Goal: Task Accomplishment & Management: Manage account settings

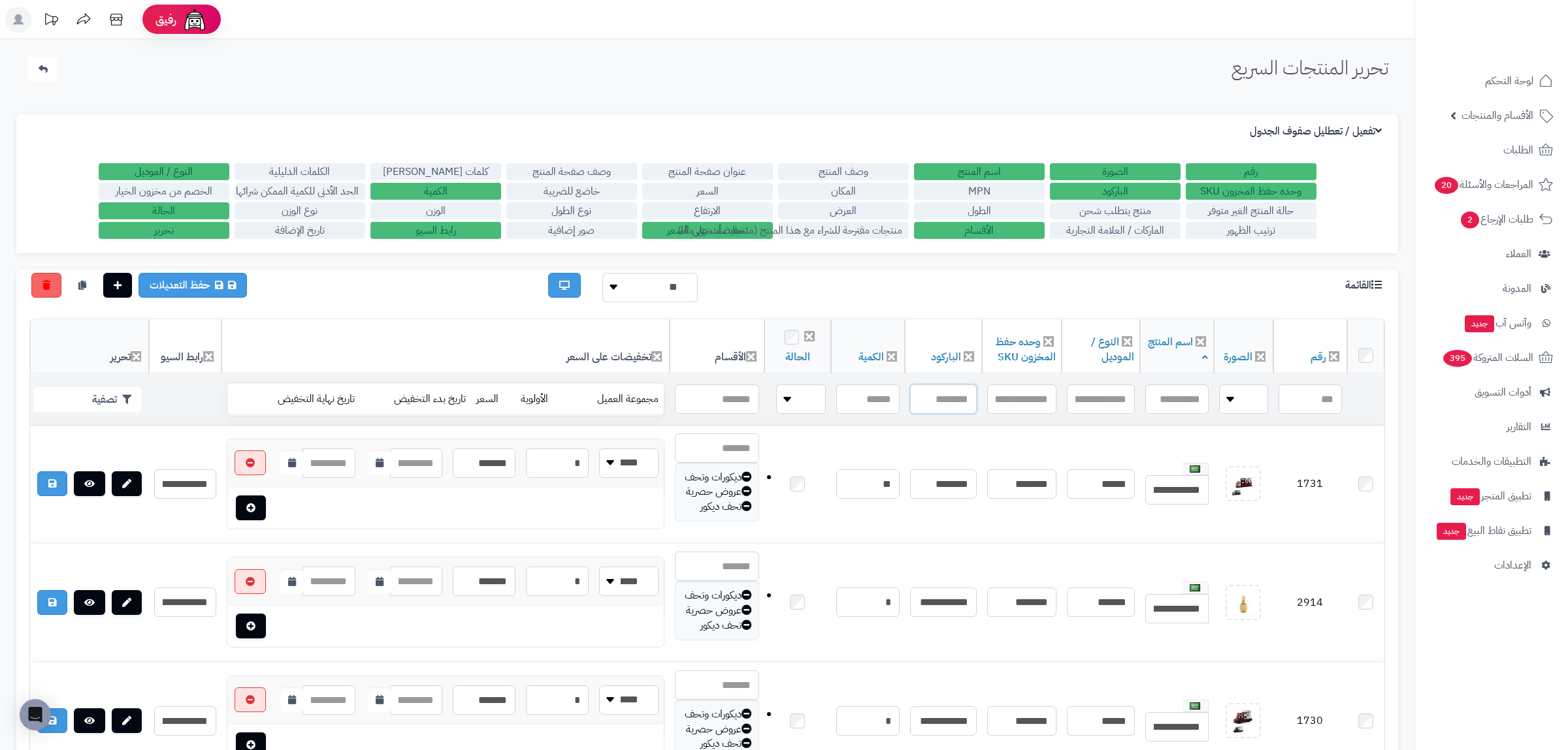
click at [949, 401] on input "text" at bounding box center [944, 398] width 67 height 29
paste input "**********"
type input "**********"
drag, startPoint x: 107, startPoint y: 376, endPoint x: 107, endPoint y: 396, distance: 20.0
click at [108, 384] on td "تصفية" at bounding box center [90, 400] width 119 height 50
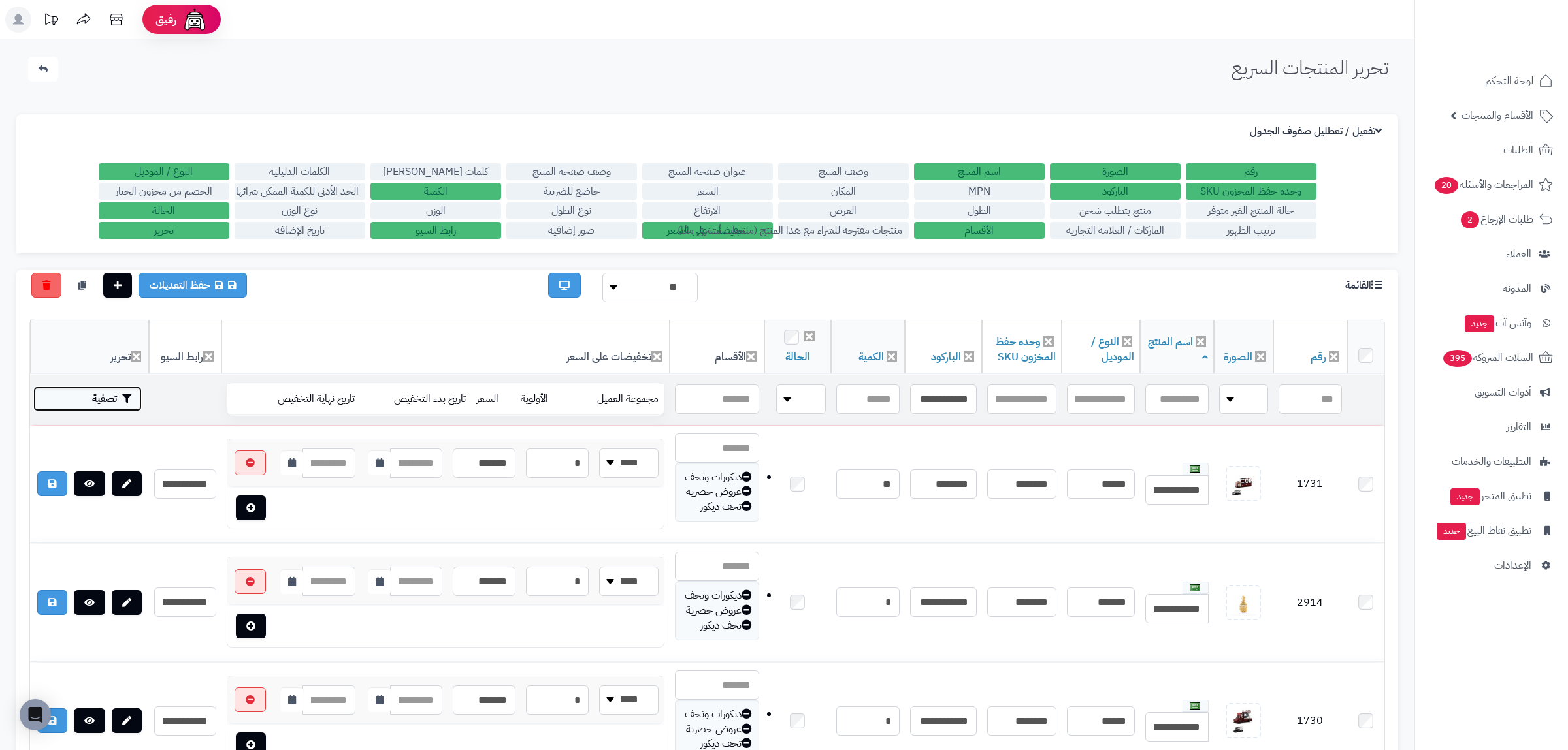
click at [107, 396] on button "تصفية" at bounding box center [87, 399] width 108 height 25
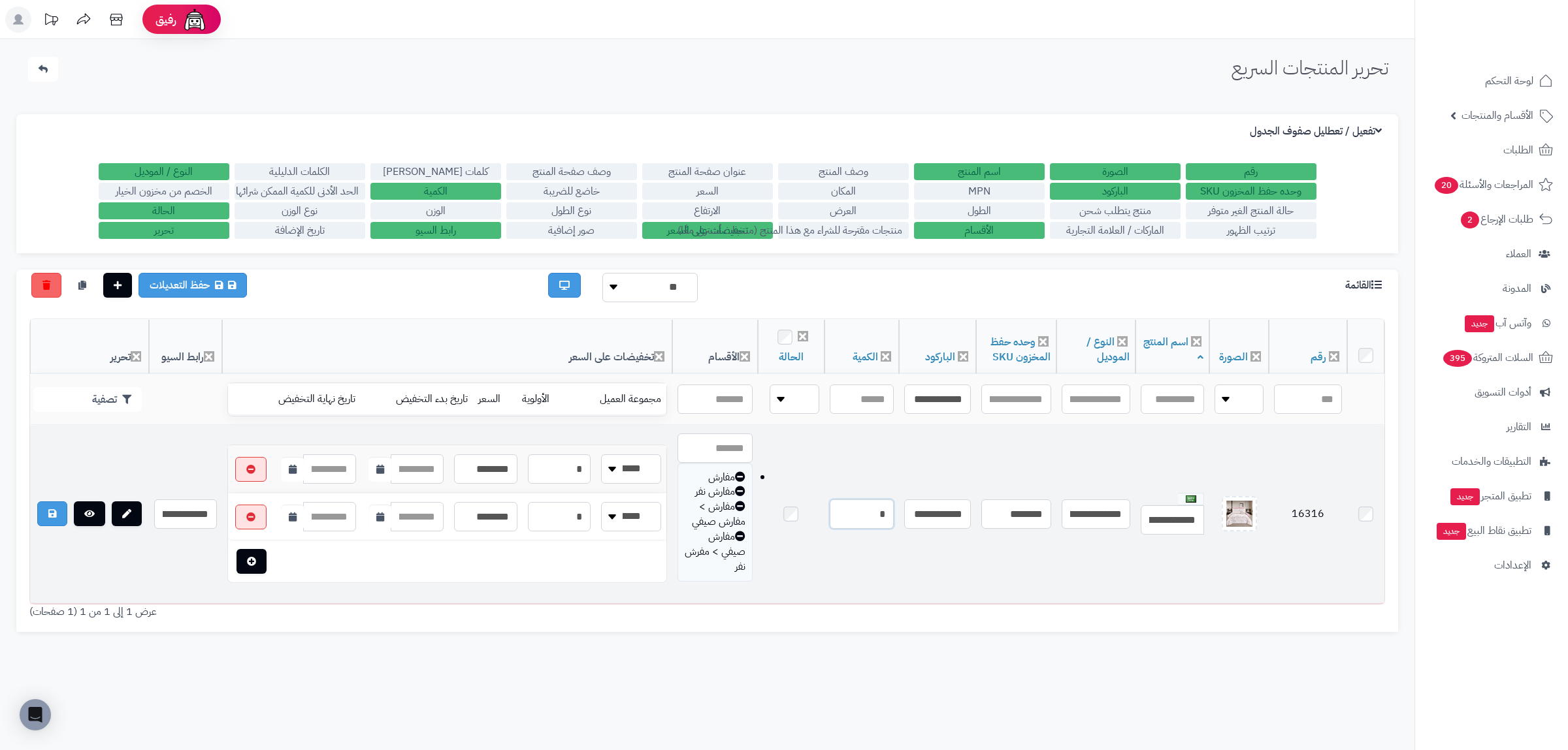
drag, startPoint x: 853, startPoint y: 515, endPoint x: 902, endPoint y: 515, distance: 49.0
click at [894, 515] on input "*" at bounding box center [862, 514] width 64 height 29
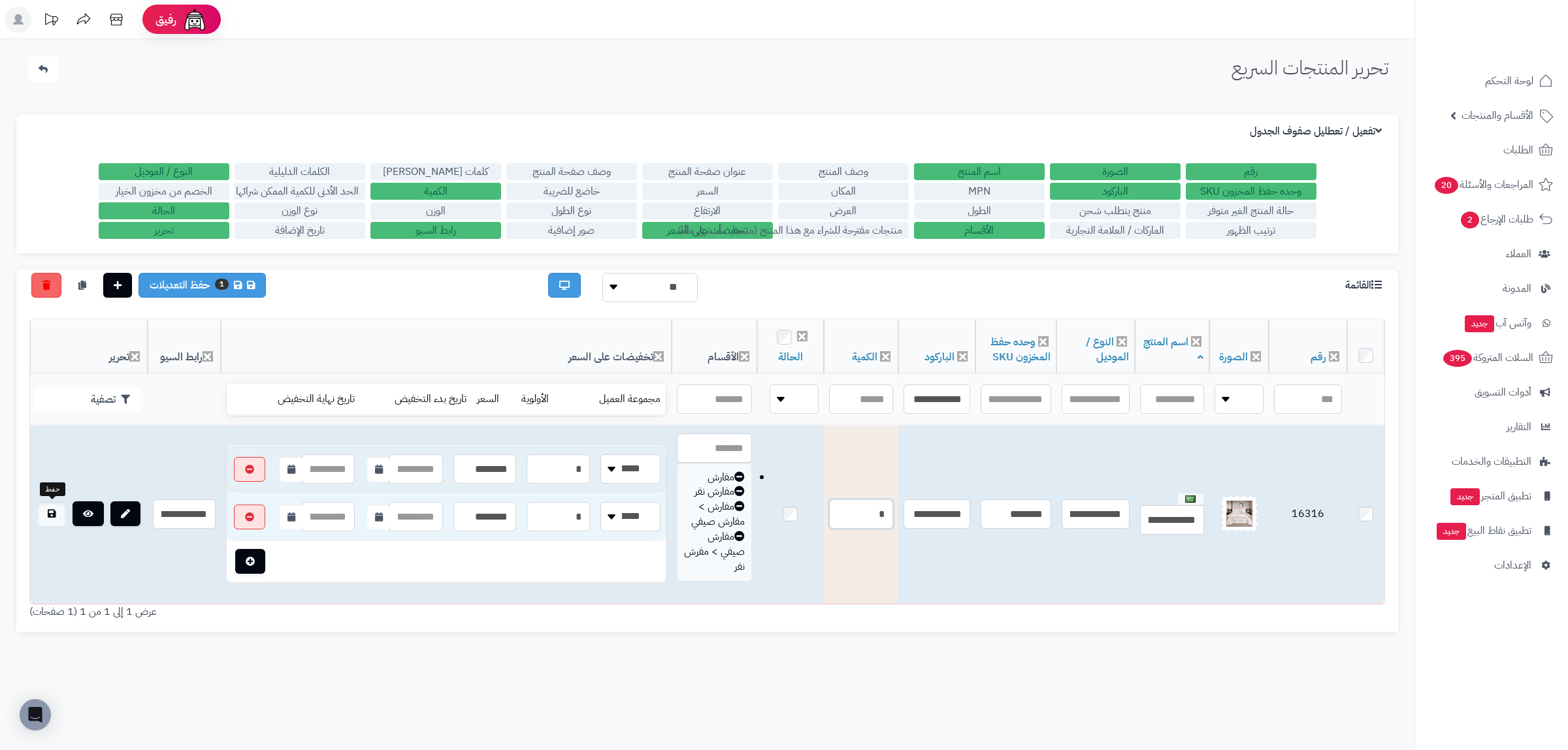
type input "*"
click at [63, 518] on link at bounding box center [51, 514] width 28 height 25
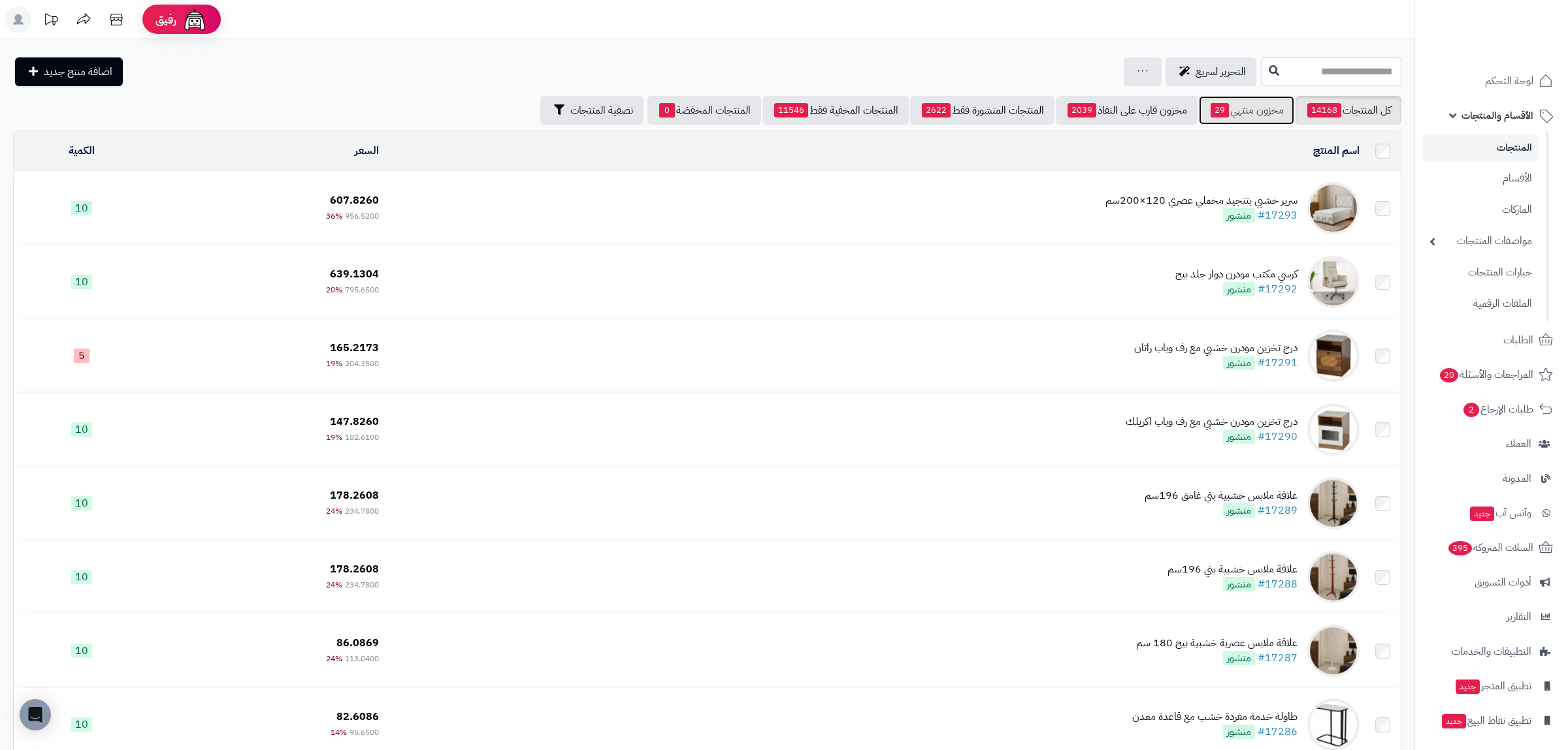
click at [1255, 110] on link "مخزون منتهي 29" at bounding box center [1246, 110] width 95 height 28
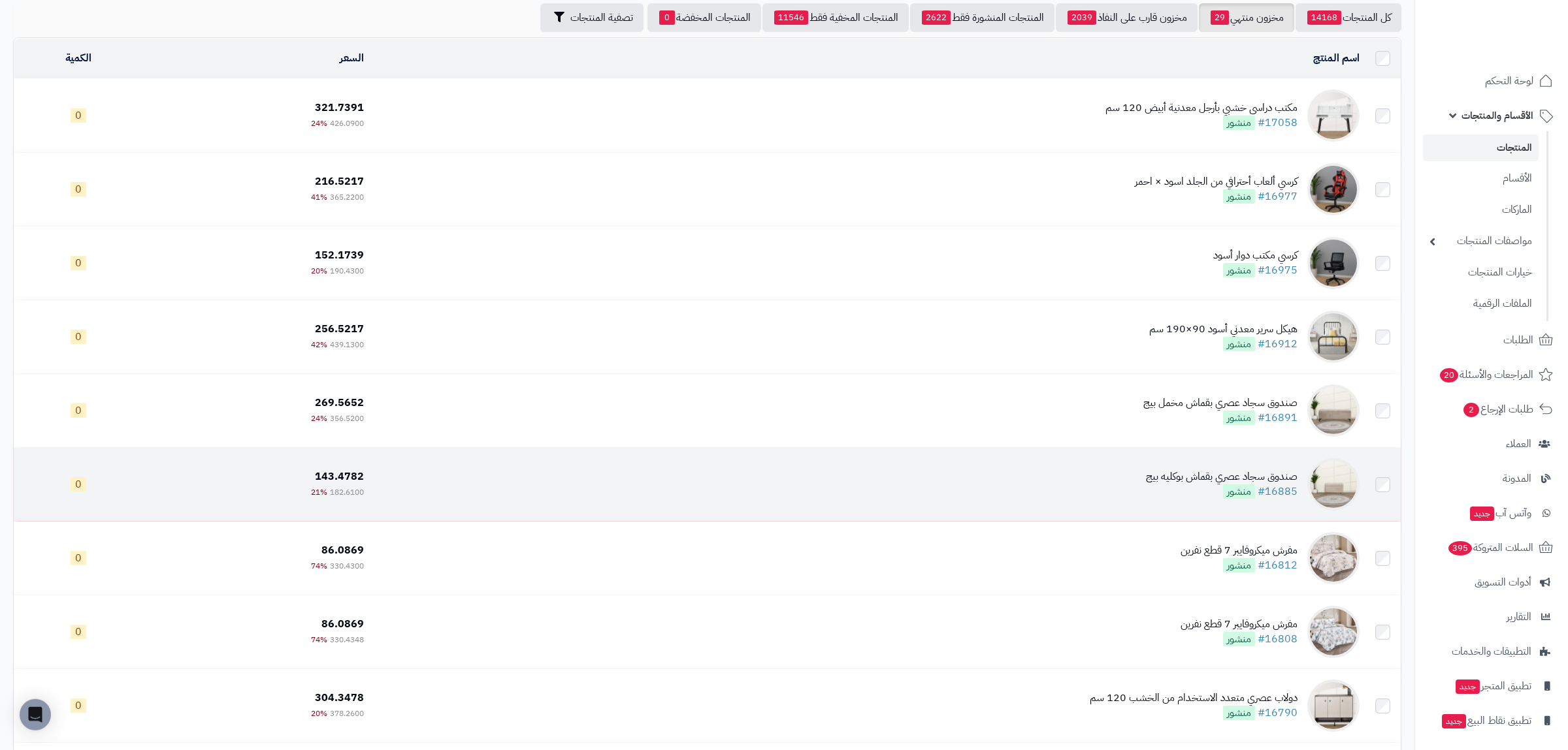
scroll to position [305, 0]
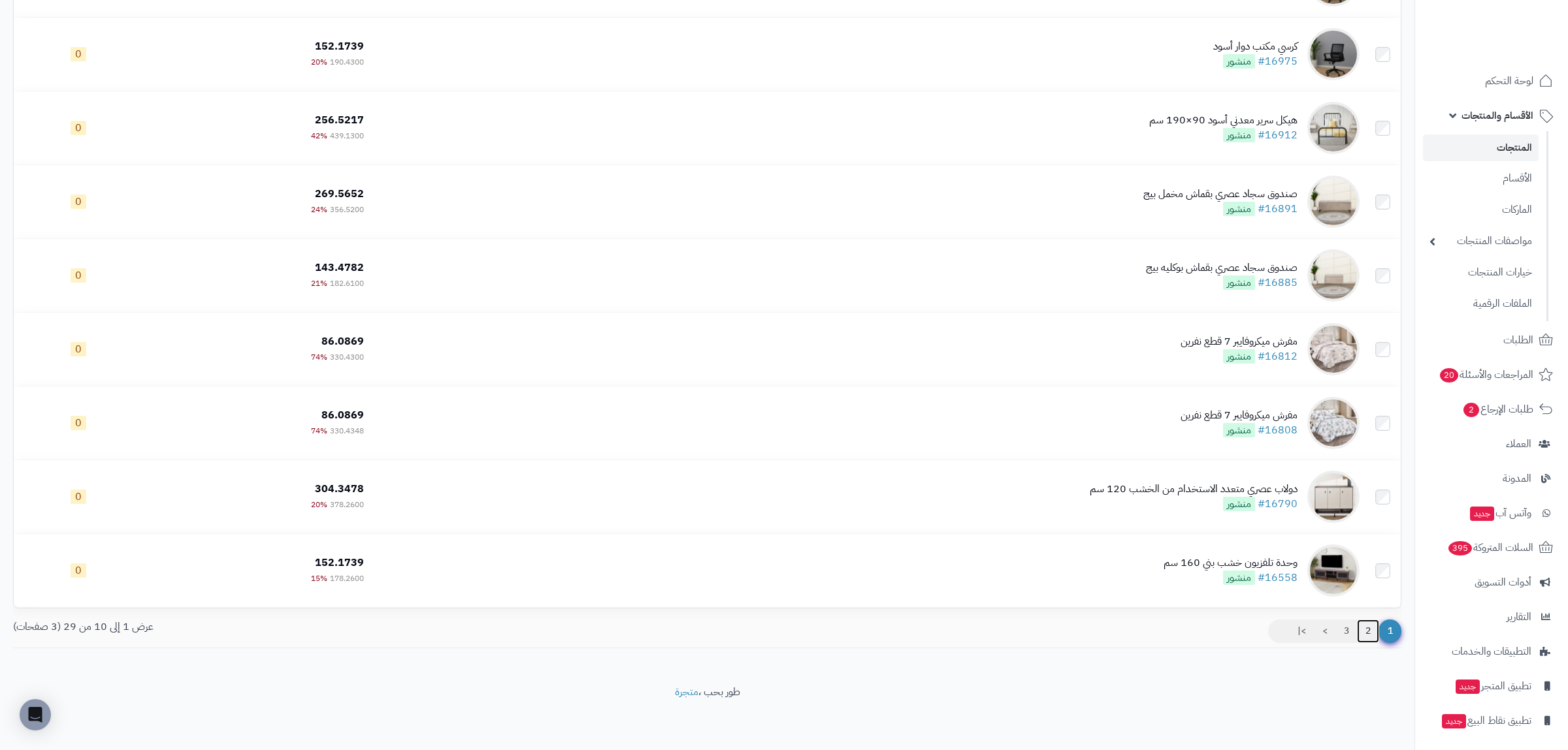
click at [1361, 635] on link "2" at bounding box center [1368, 631] width 23 height 23
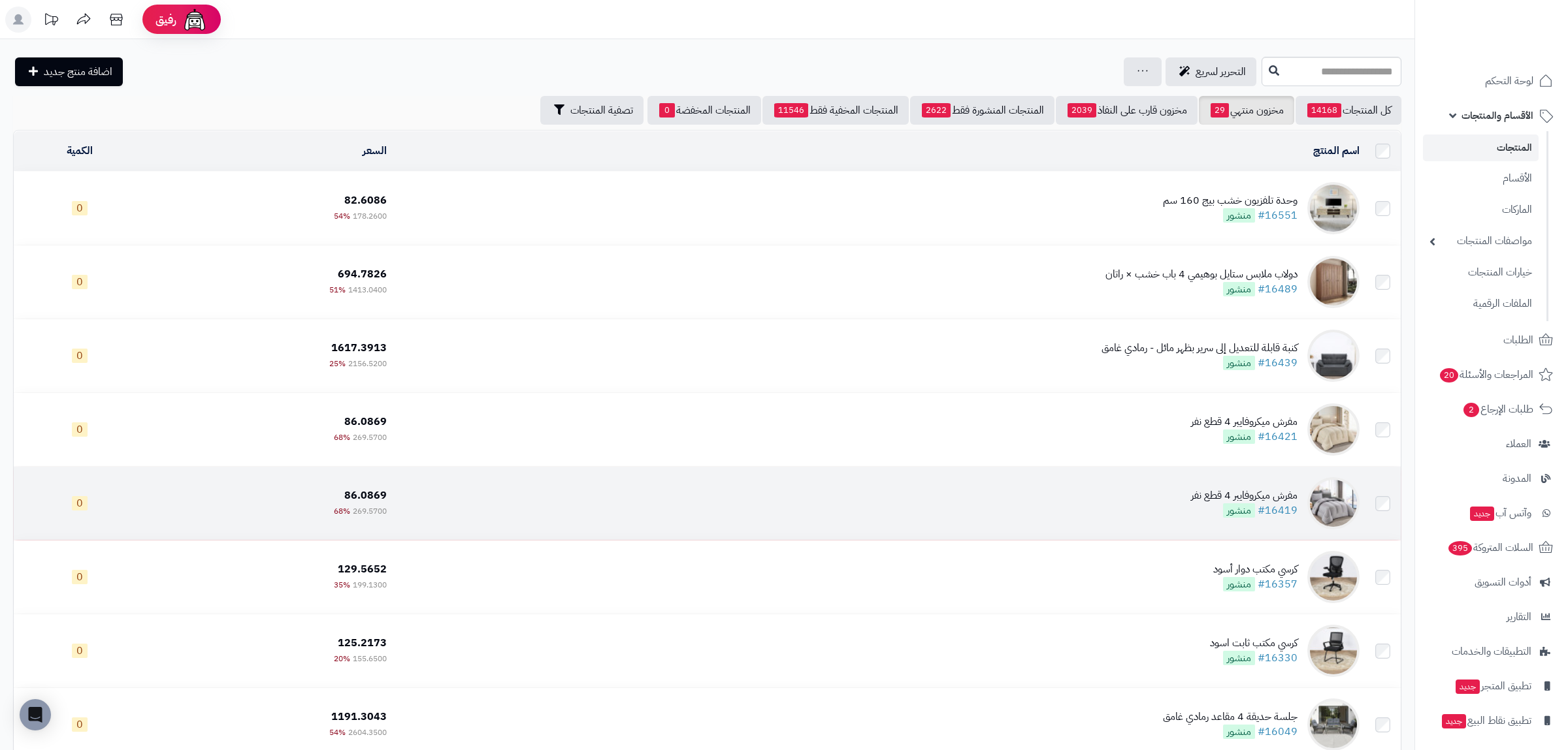
scroll to position [305, 0]
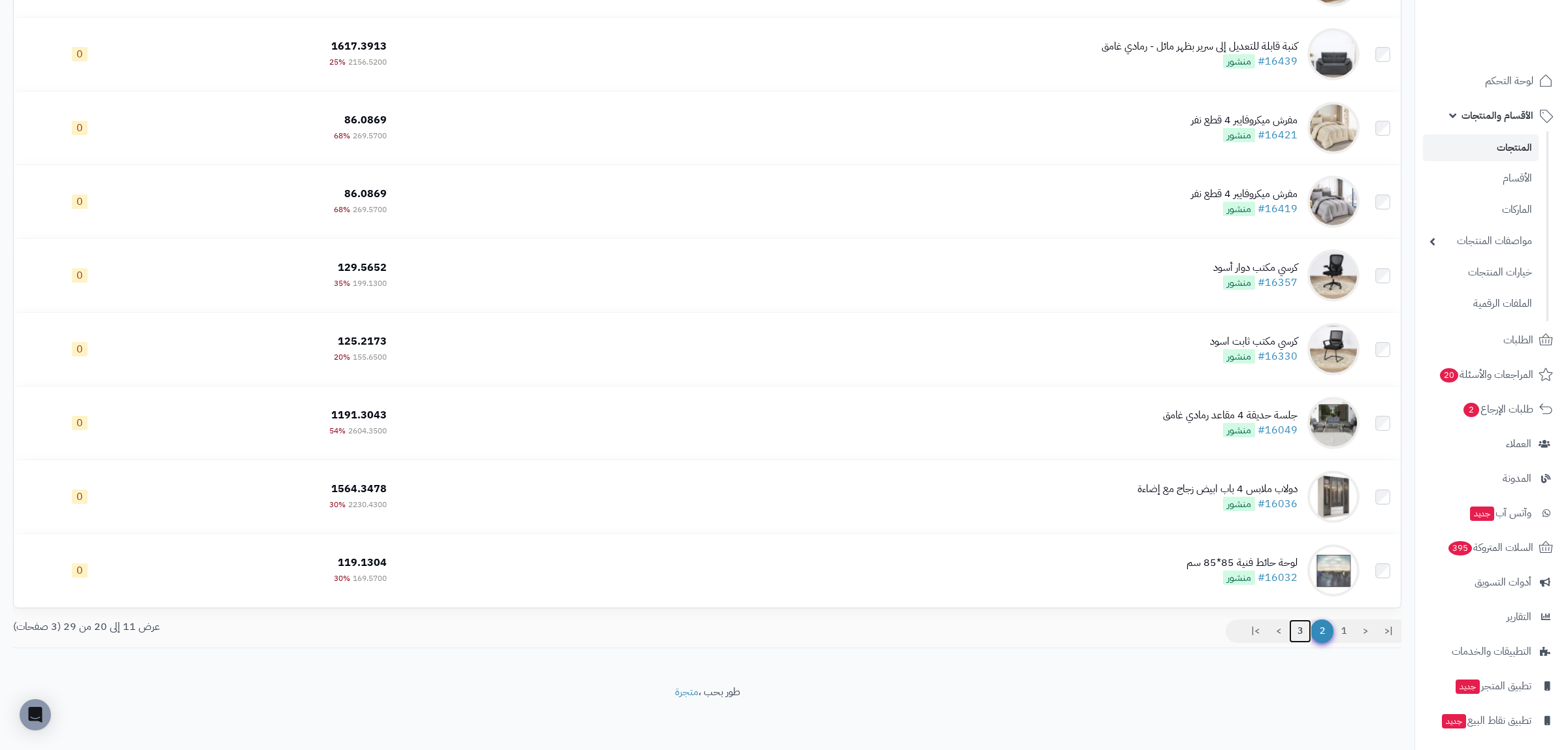
click at [1304, 639] on link "3" at bounding box center [1300, 631] width 23 height 23
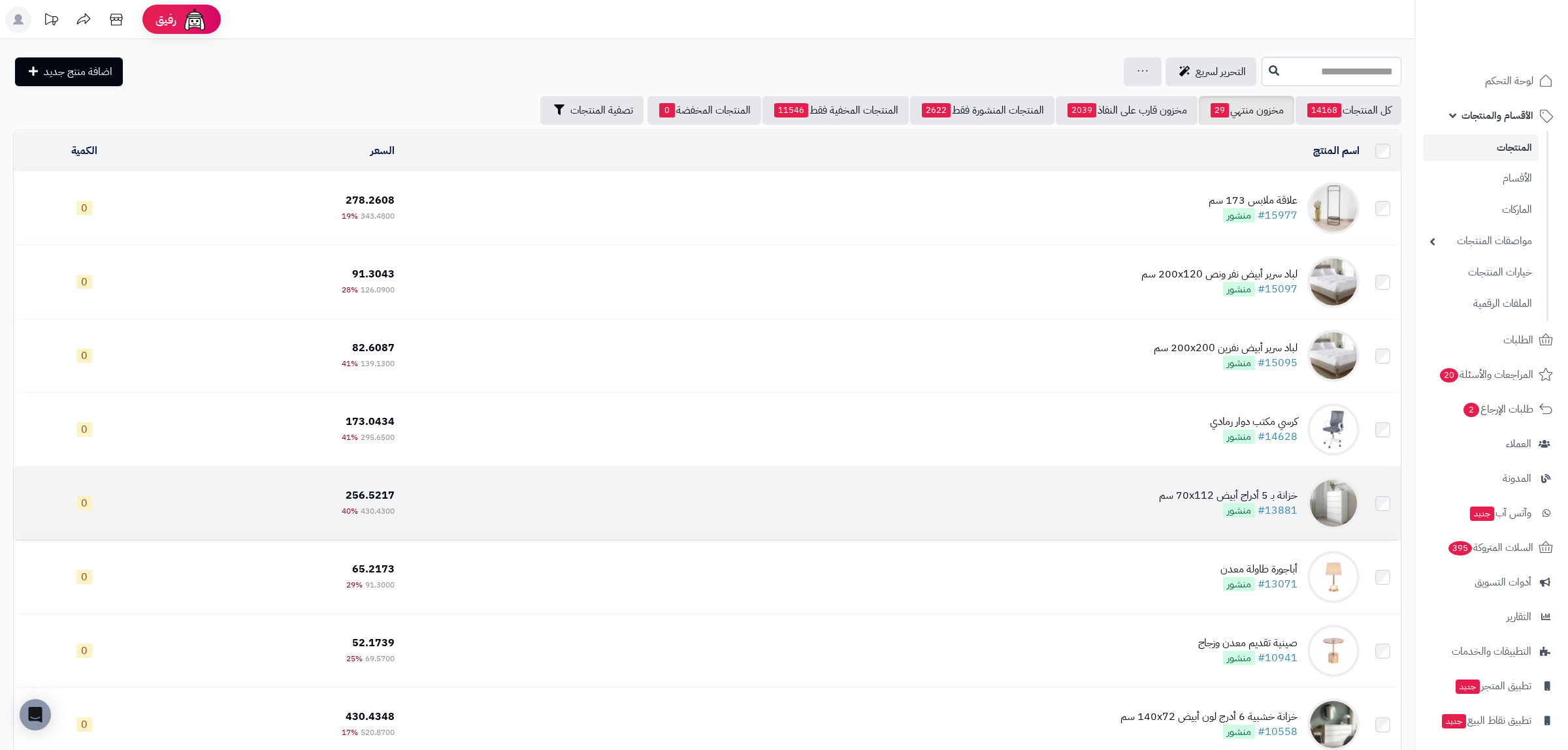
scroll to position [230, 0]
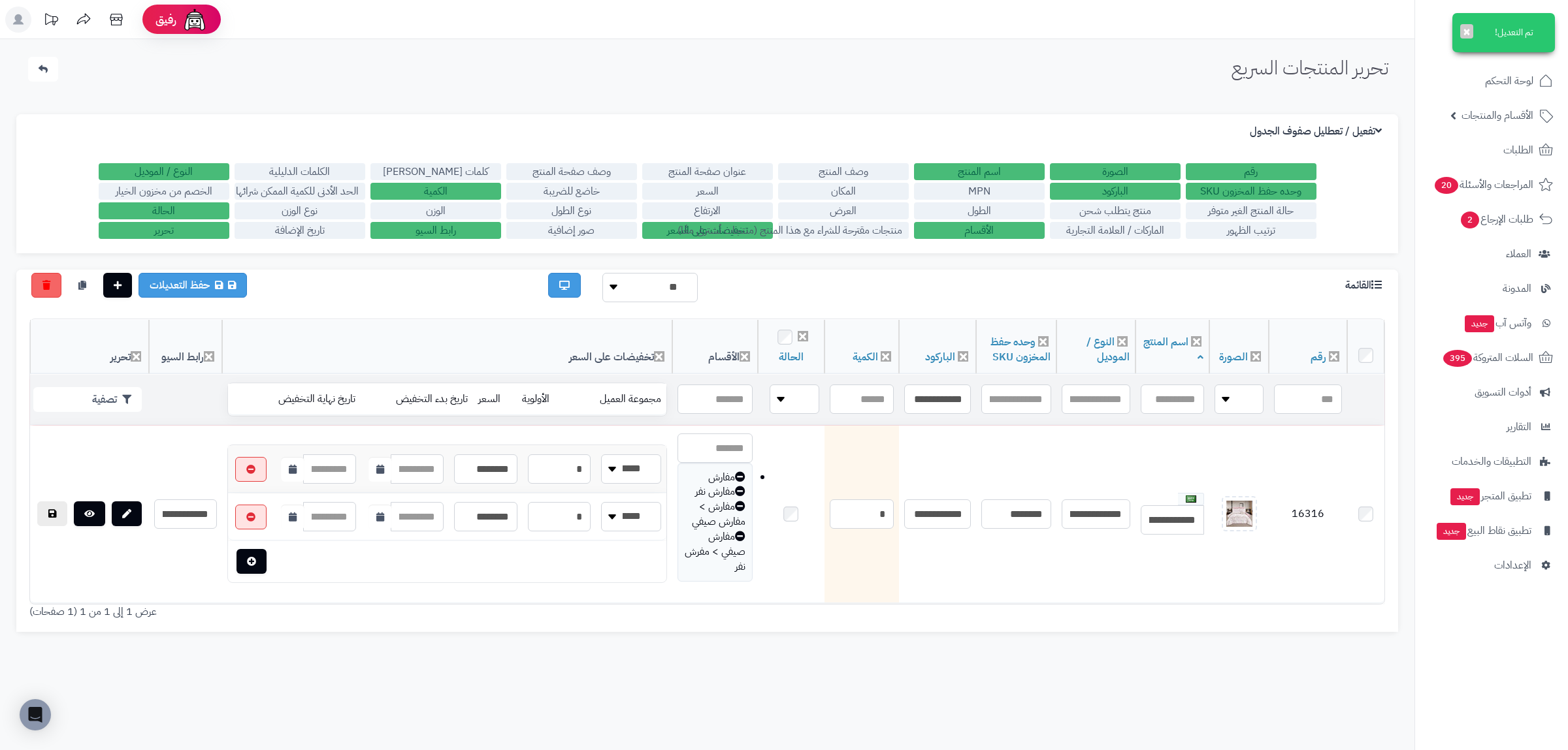
type input "**********"
click at [113, 381] on td "تصفية" at bounding box center [90, 400] width 119 height 50
click at [115, 399] on button "تصفية" at bounding box center [87, 399] width 108 height 25
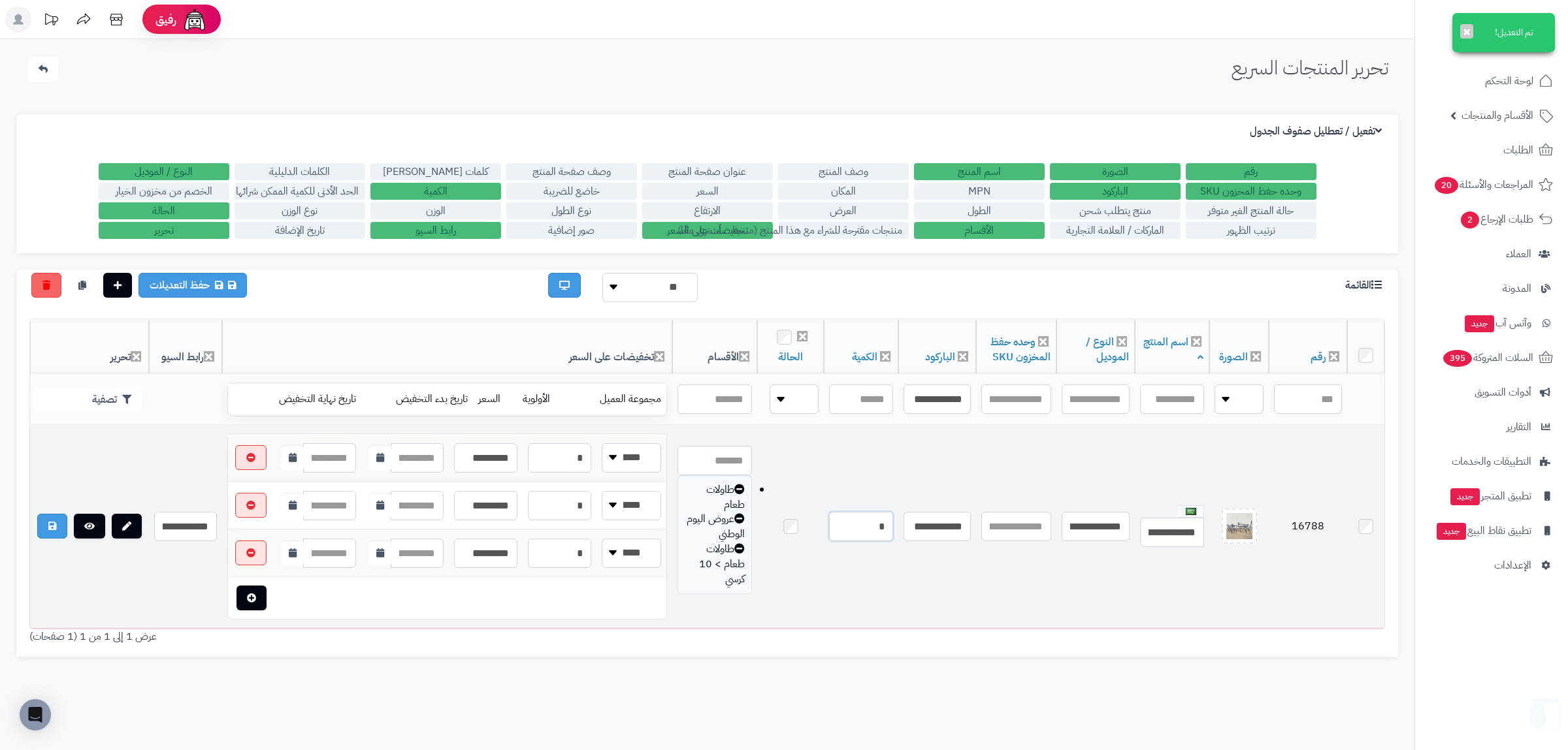
drag, startPoint x: 863, startPoint y: 530, endPoint x: 923, endPoint y: 532, distance: 60.0
click at [893, 532] on input "*" at bounding box center [861, 527] width 64 height 29
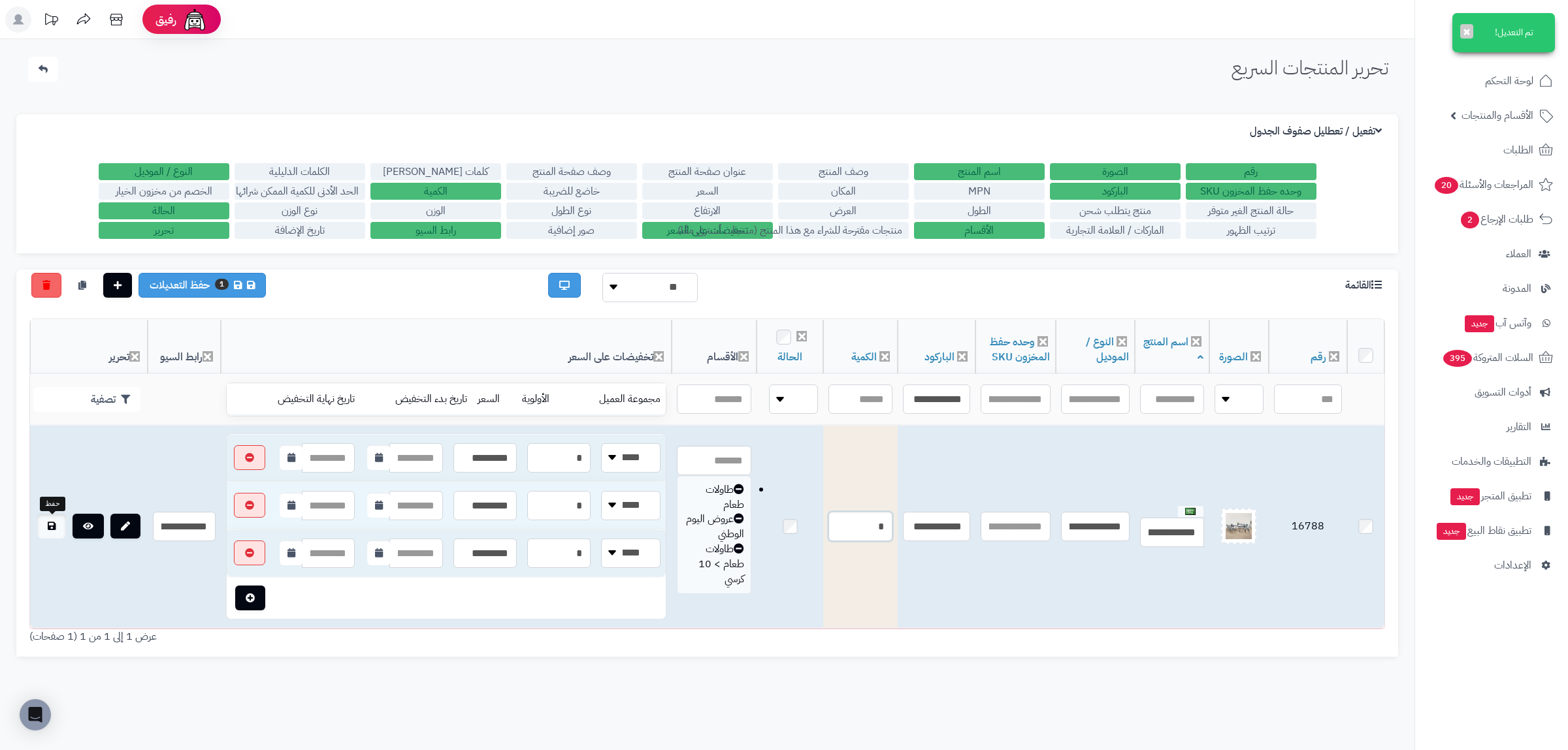
type input "*"
click at [61, 528] on link at bounding box center [51, 527] width 28 height 25
